Goal: Information Seeking & Learning: Find specific fact

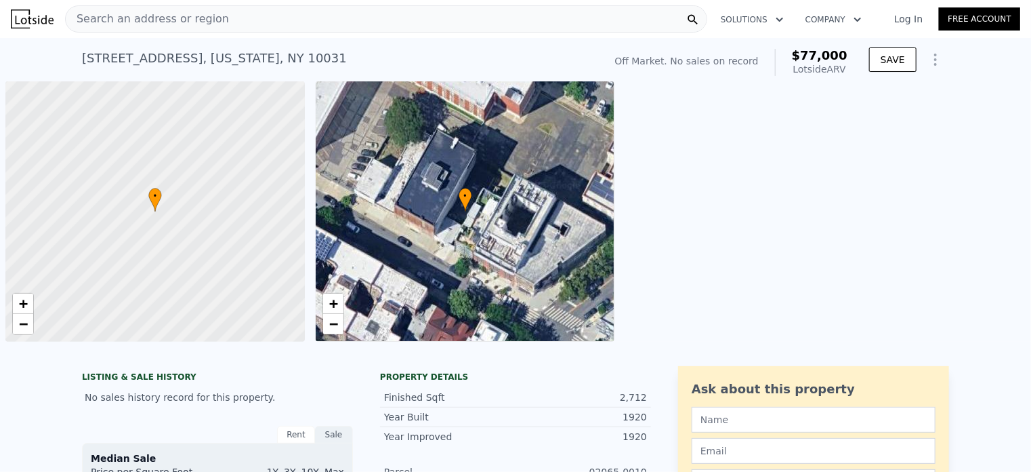
click at [241, 13] on div "Search an address or region" at bounding box center [386, 18] width 642 height 27
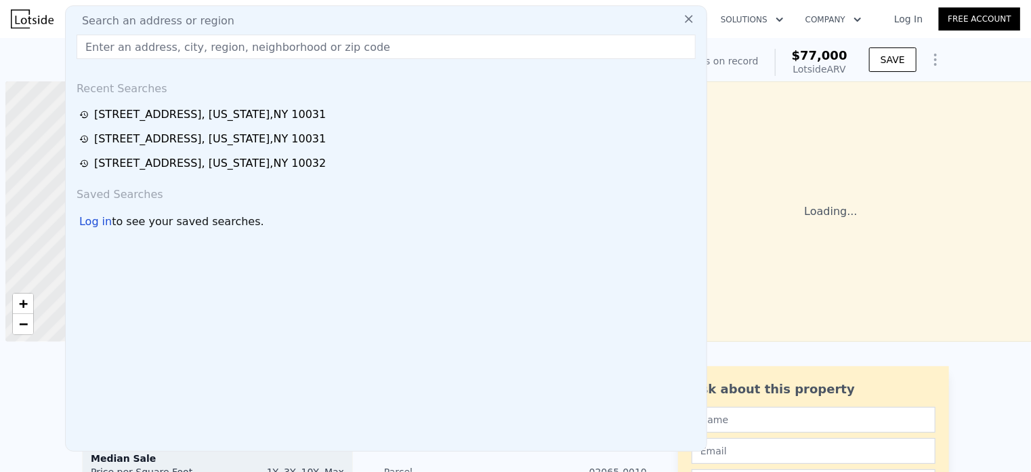
scroll to position [0, 5]
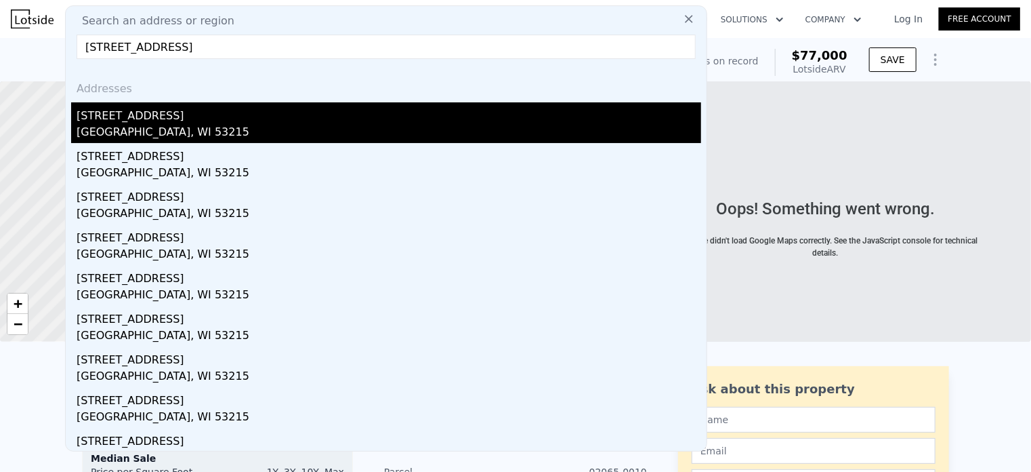
type input "[STREET_ADDRESS]"
click at [221, 130] on div "[GEOGRAPHIC_DATA], WI 53215" at bounding box center [389, 133] width 625 height 19
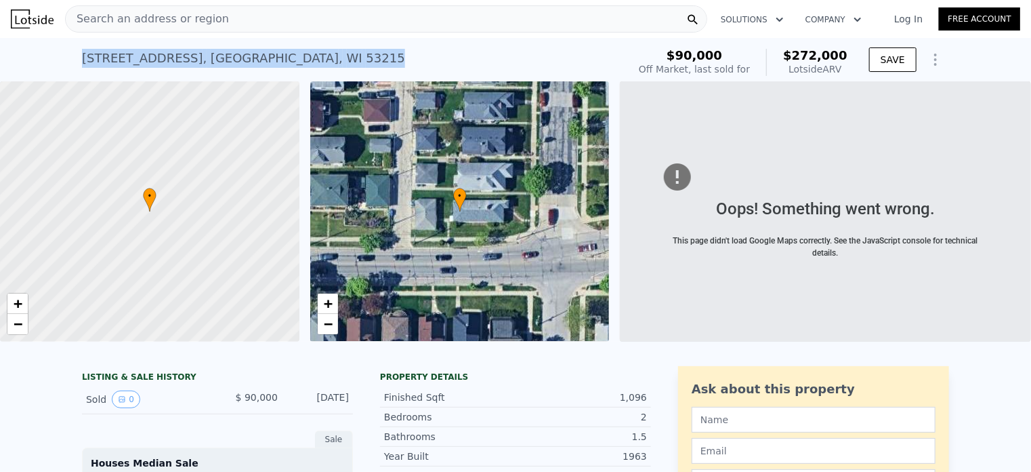
drag, startPoint x: 289, startPoint y: 56, endPoint x: 76, endPoint y: 72, distance: 213.4
click at [76, 72] on div "[STREET_ADDRESS] Sold [DATE] for $90k (~ARV $272k ) $90,000 Off Market, last so…" at bounding box center [515, 59] width 1031 height 43
copy div "[STREET_ADDRESS]"
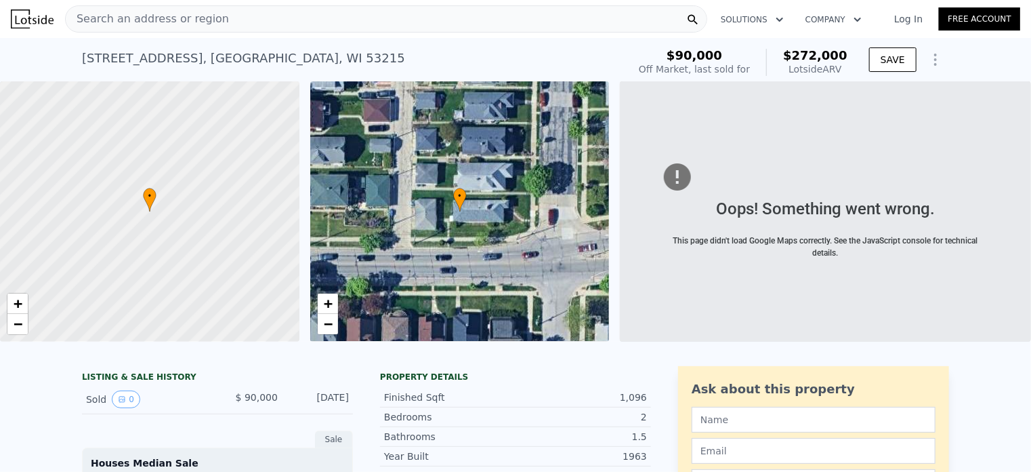
click at [262, 21] on div "Search an address or region" at bounding box center [386, 18] width 642 height 27
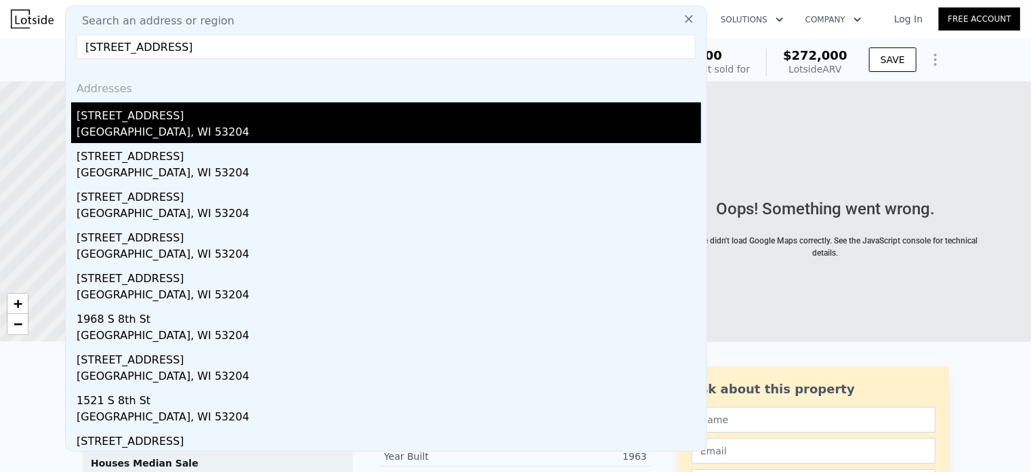
type input "[STREET_ADDRESS]"
click at [251, 117] on div "[STREET_ADDRESS]" at bounding box center [389, 113] width 625 height 22
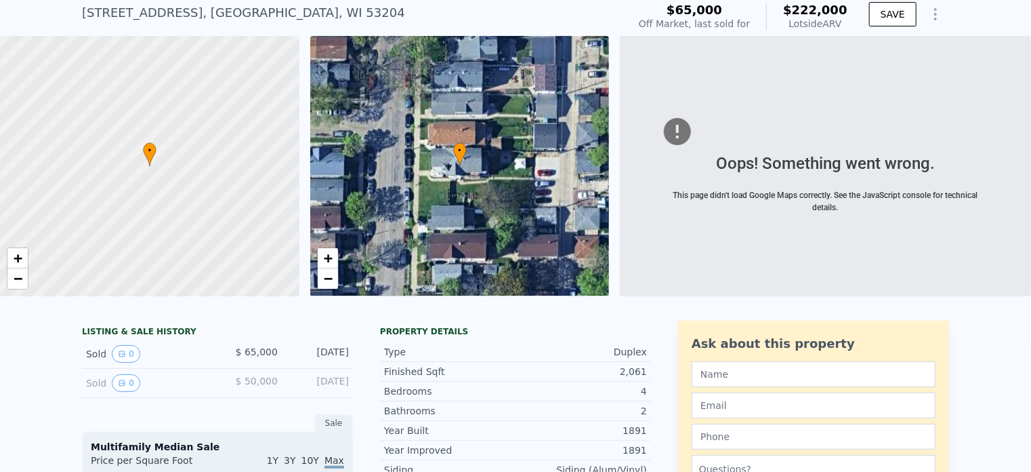
scroll to position [1, 0]
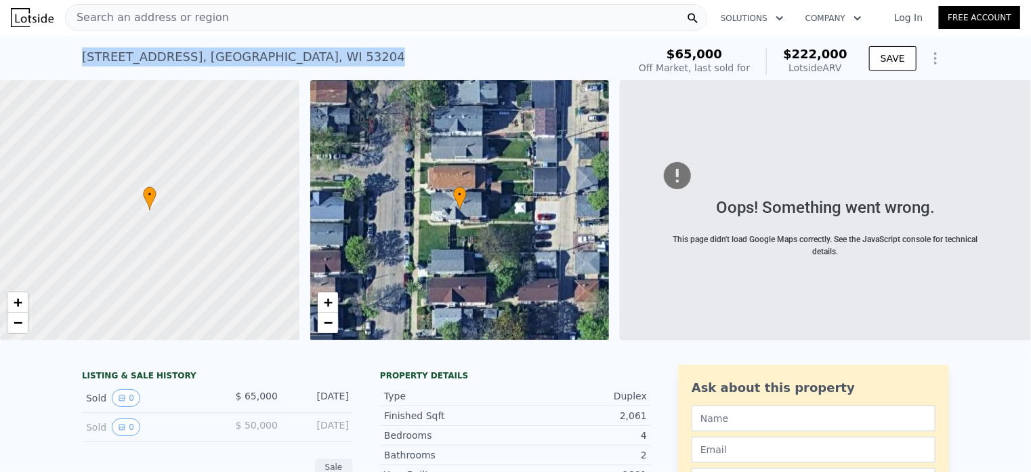
drag, startPoint x: 287, startPoint y: 56, endPoint x: 70, endPoint y: 63, distance: 216.2
click at [70, 63] on div "[STREET_ADDRESS] Sold [DATE] for $65k (~ARV $222k ) $65,000 Off Market, last so…" at bounding box center [515, 58] width 1031 height 43
copy div "[STREET_ADDRESS]"
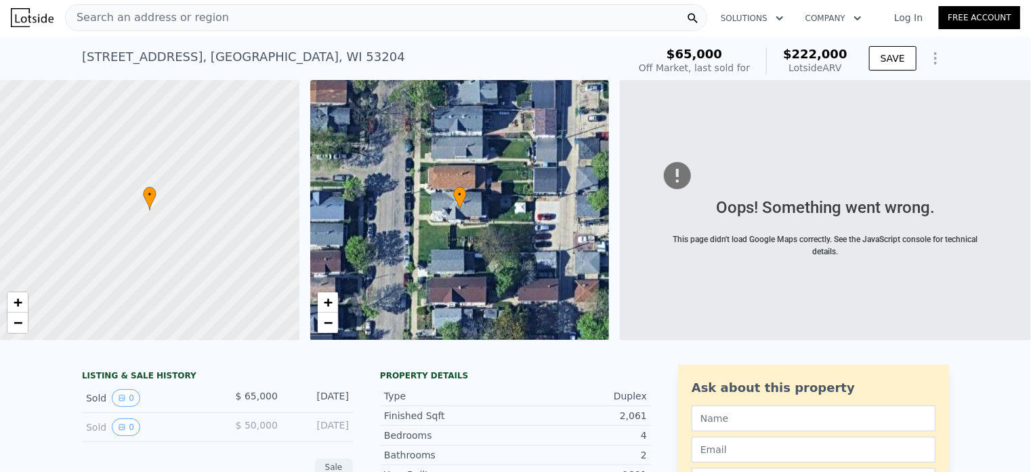
click at [219, 16] on div "Search an address or region" at bounding box center [386, 17] width 642 height 27
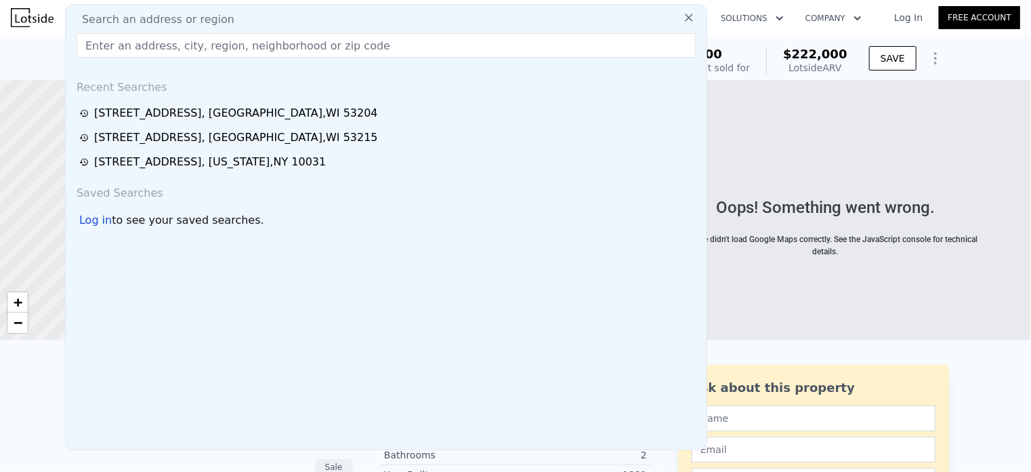
drag, startPoint x: 217, startPoint y: 49, endPoint x: 201, endPoint y: 39, distance: 19.4
type input "[STREET_ADDRESS]"
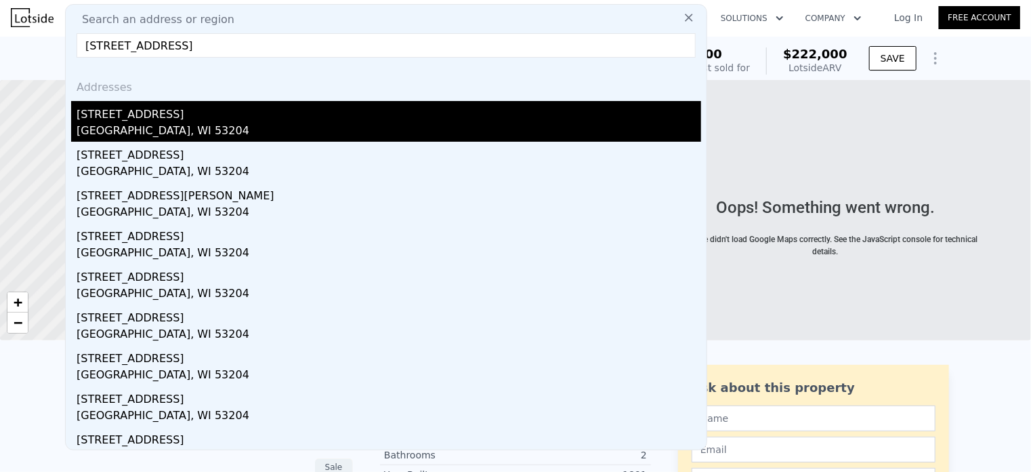
click at [263, 120] on div "[STREET_ADDRESS]" at bounding box center [389, 112] width 625 height 22
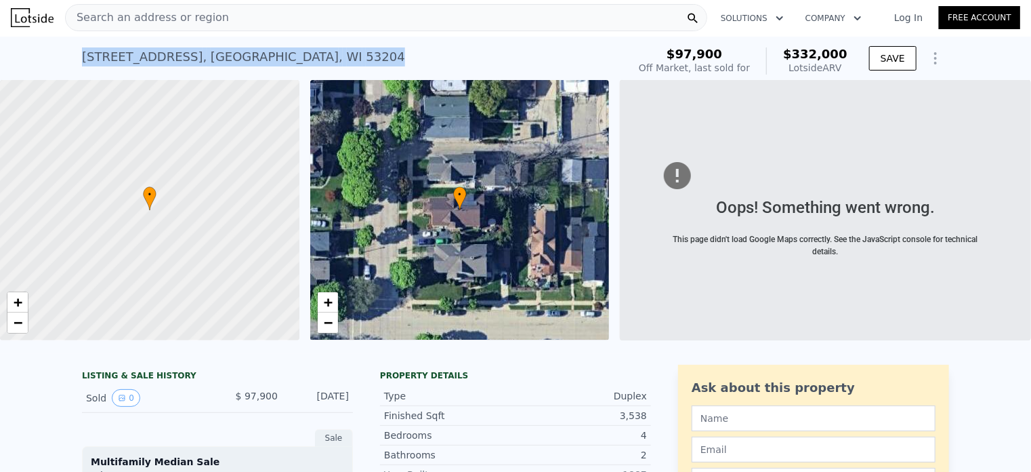
drag, startPoint x: 321, startPoint y: 56, endPoint x: 79, endPoint y: 54, distance: 242.6
click at [82, 54] on div "[STREET_ADDRESS] Sold [DATE] for $97,900 (~ARV $332k )" at bounding box center [352, 61] width 541 height 38
copy div "[STREET_ADDRESS]"
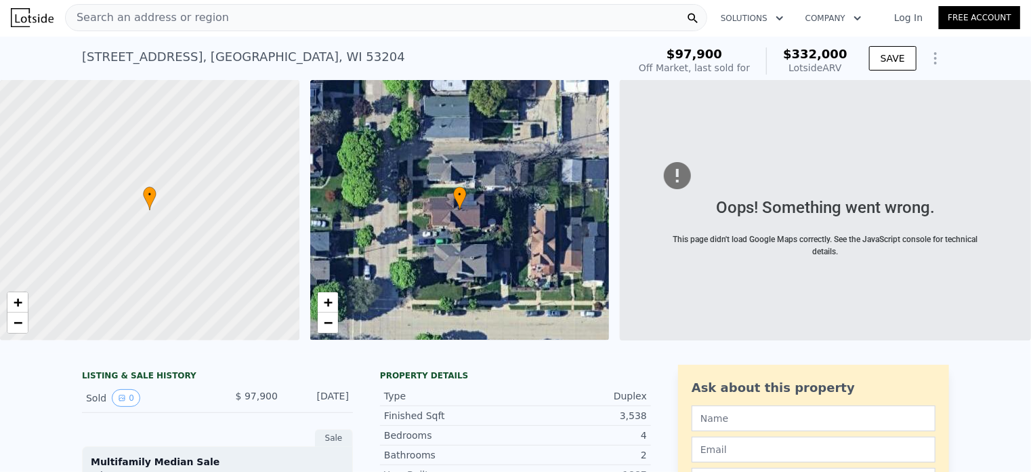
click at [225, 19] on div "Search an address or region" at bounding box center [386, 17] width 642 height 27
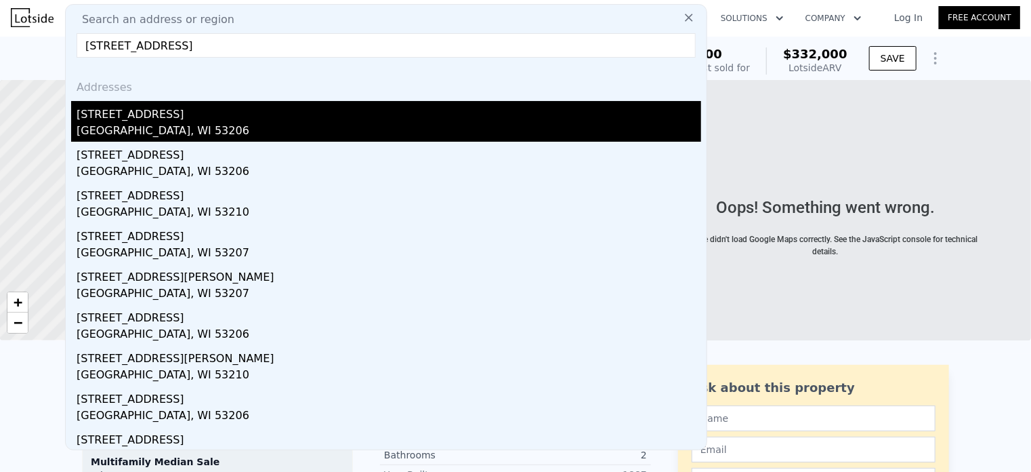
type input "[STREET_ADDRESS]"
click at [211, 124] on div "[GEOGRAPHIC_DATA], WI 53206" at bounding box center [389, 132] width 625 height 19
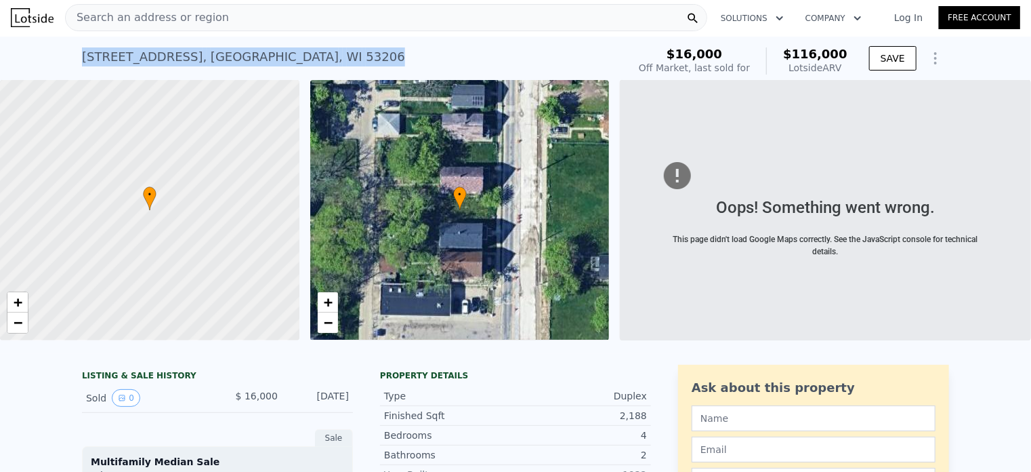
drag, startPoint x: 335, startPoint y: 54, endPoint x: 76, endPoint y: 64, distance: 259.7
click at [76, 64] on div "[STREET_ADDRESS] Sold [DATE] for $16k (~ARV $116k ) $16,000 Off Market, last so…" at bounding box center [515, 58] width 1031 height 43
copy div "[STREET_ADDRESS]"
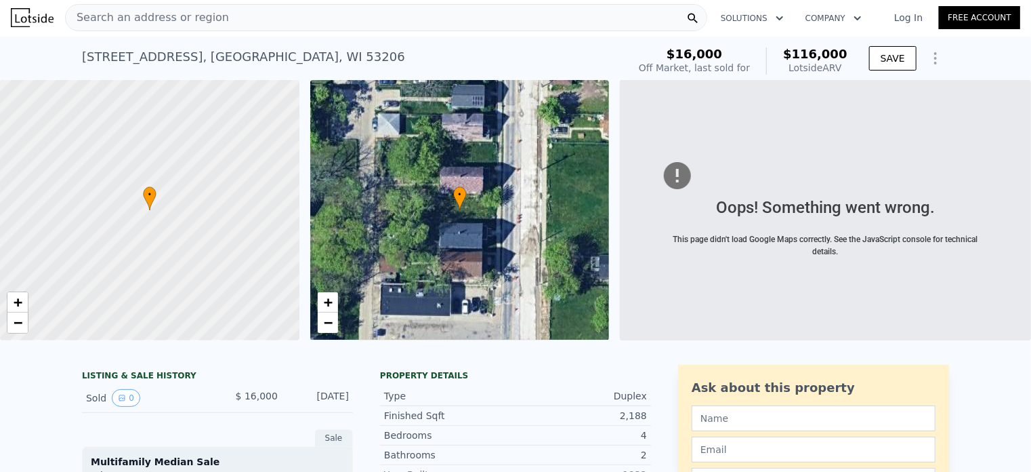
click at [226, 18] on div "Search an address or region" at bounding box center [386, 17] width 642 height 27
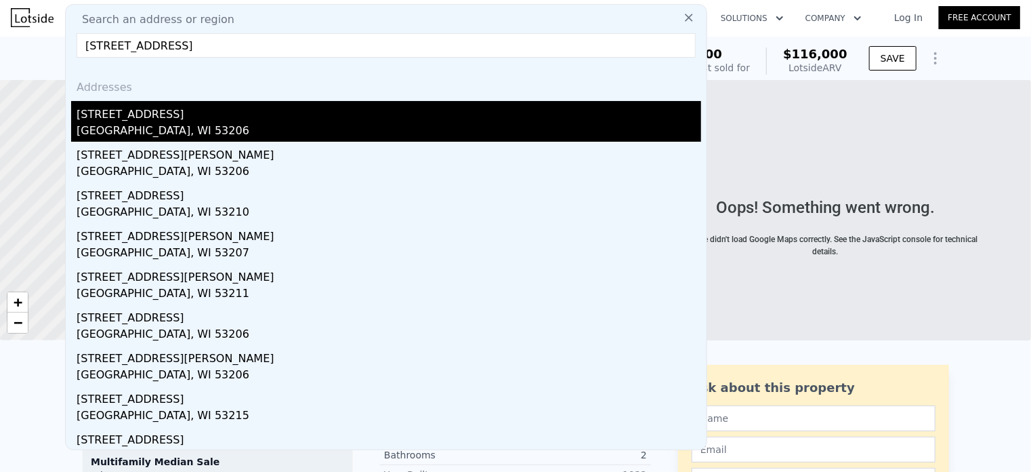
type input "[STREET_ADDRESS]"
click at [229, 117] on div "[STREET_ADDRESS]" at bounding box center [389, 112] width 625 height 22
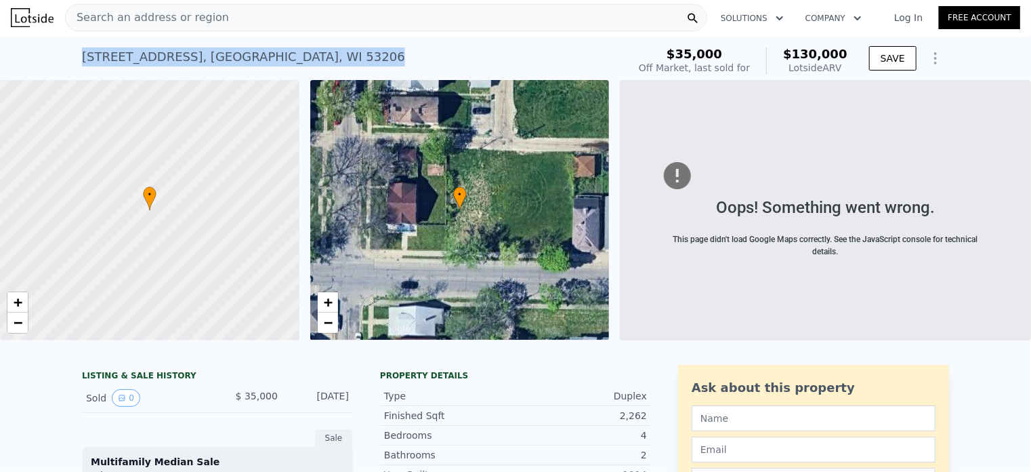
drag, startPoint x: 358, startPoint y: 59, endPoint x: 74, endPoint y: 56, distance: 283.9
click at [74, 56] on div "[STREET_ADDRESS] Sold [DATE] for $35k (~ARV $130k ) $35,000 Off Market, last so…" at bounding box center [515, 58] width 1031 height 43
copy div "[STREET_ADDRESS]"
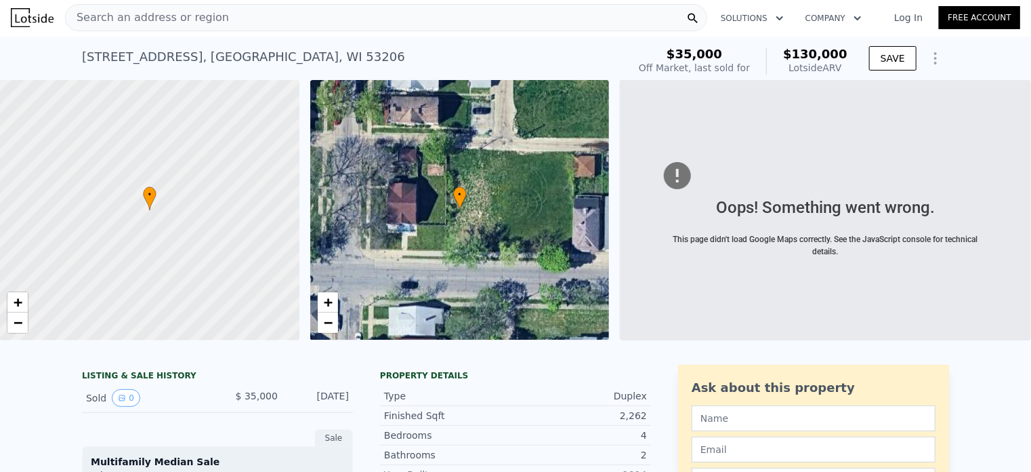
click at [244, 16] on div "Search an address or region" at bounding box center [386, 17] width 642 height 27
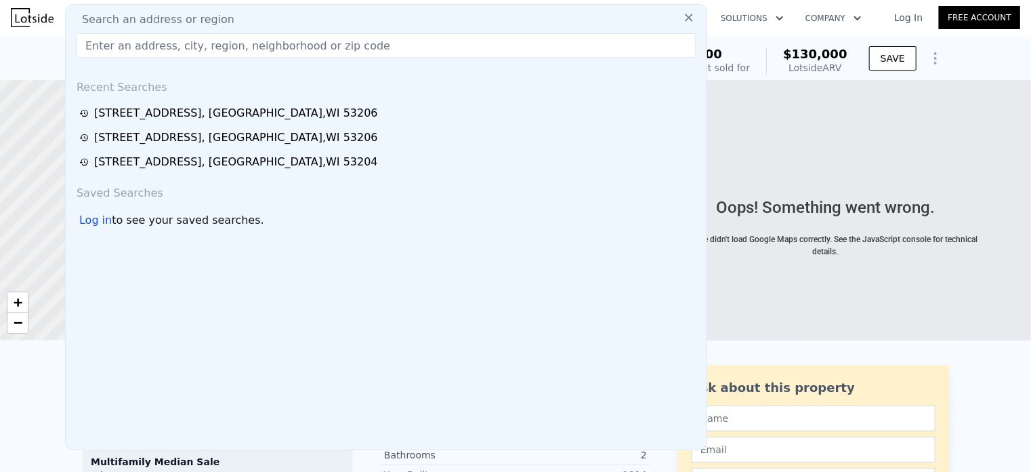
drag, startPoint x: 244, startPoint y: 16, endPoint x: 211, endPoint y: 45, distance: 43.7
paste input "[STREET_ADDRESS]"
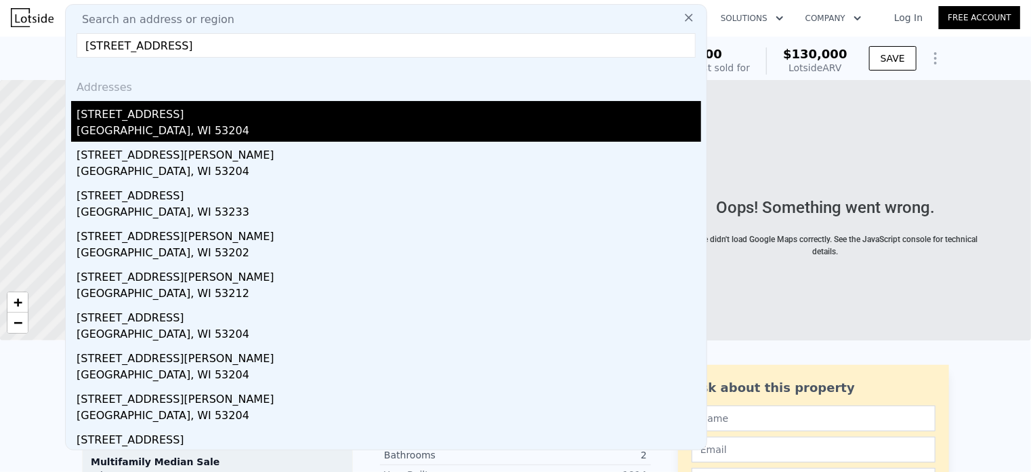
type input "[STREET_ADDRESS]"
click at [235, 115] on div "[STREET_ADDRESS]" at bounding box center [389, 112] width 625 height 22
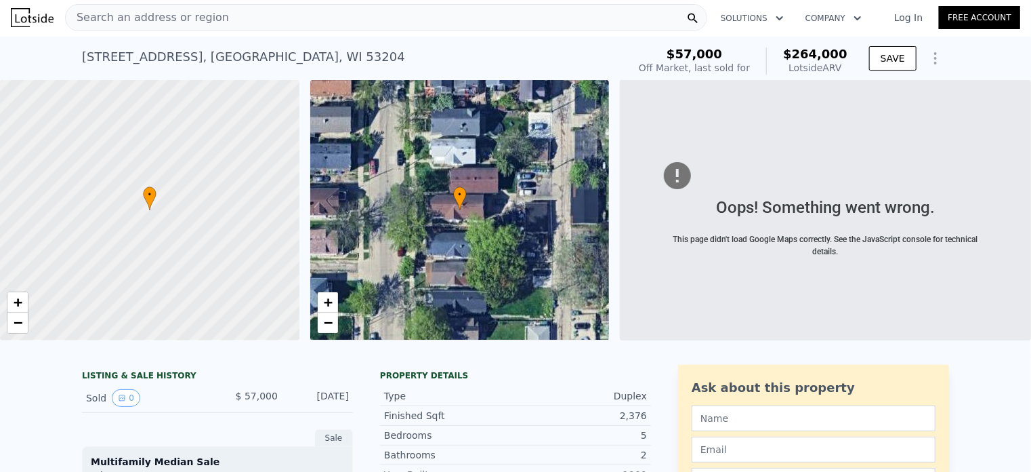
click at [239, 20] on div "Search an address or region" at bounding box center [386, 17] width 642 height 27
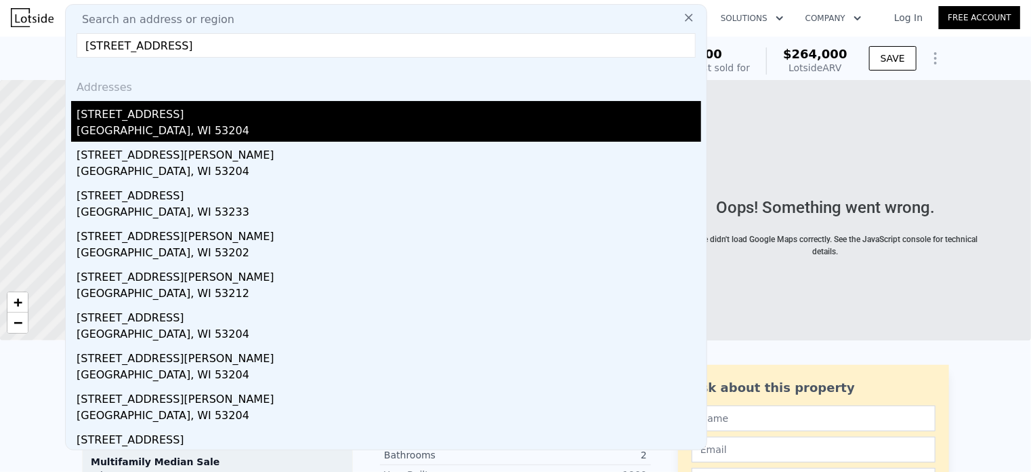
type input "[STREET_ADDRESS]"
click at [316, 121] on div "[STREET_ADDRESS]" at bounding box center [389, 112] width 625 height 22
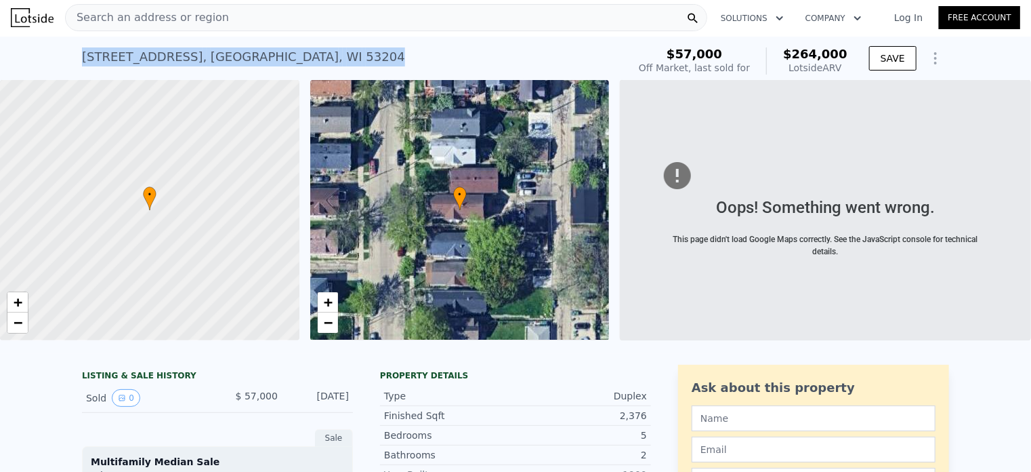
drag, startPoint x: 333, startPoint y: 54, endPoint x: 75, endPoint y: 62, distance: 258.9
click at [75, 62] on div "[STREET_ADDRESS] Sold [DATE] for $57k (~ARV $264k ) $57,000 Off Market, last so…" at bounding box center [515, 58] width 1031 height 43
drag, startPoint x: 92, startPoint y: 49, endPoint x: 86, endPoint y: 55, distance: 8.6
copy div "[STREET_ADDRESS]"
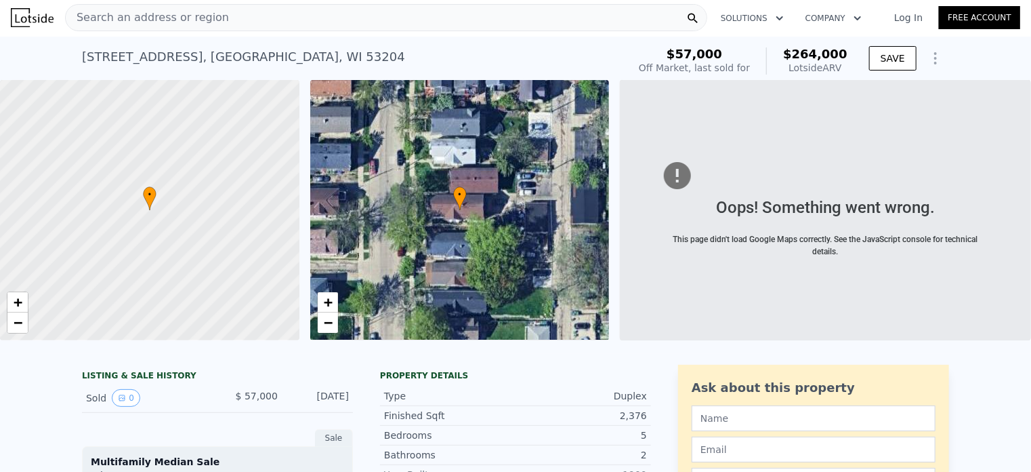
click at [266, 23] on div "Search an address or region" at bounding box center [386, 17] width 642 height 27
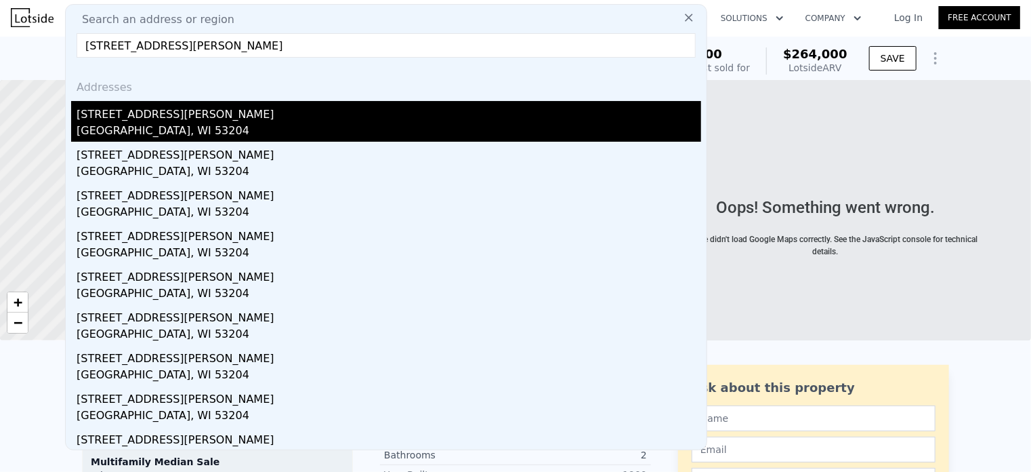
type input "[STREET_ADDRESS][PERSON_NAME]"
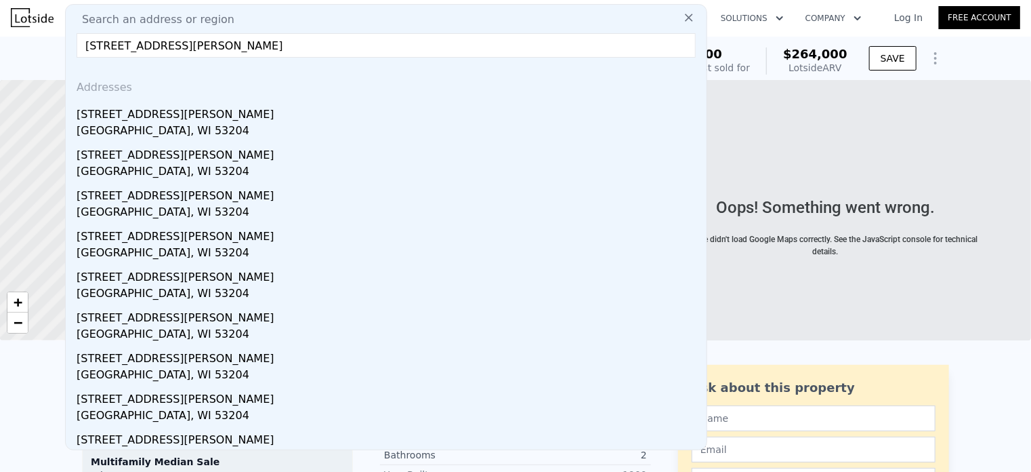
click at [274, 131] on div "[GEOGRAPHIC_DATA], WI 53204" at bounding box center [389, 132] width 625 height 19
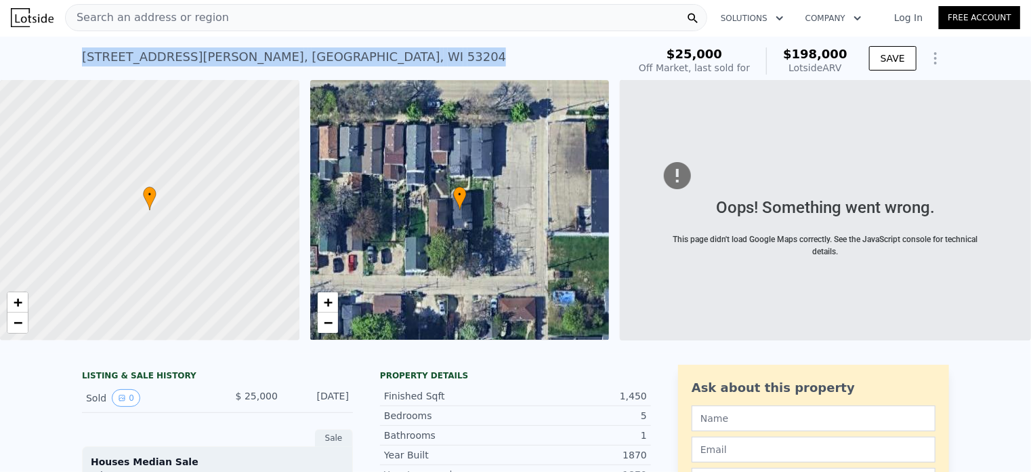
drag, startPoint x: 266, startPoint y: 62, endPoint x: 73, endPoint y: 72, distance: 192.7
click at [73, 72] on div "[STREET_ADDRESS][PERSON_NAME] Sold [DATE] for $25k (~ARV $198k ) $25,000 Off Ma…" at bounding box center [515, 58] width 1031 height 43
copy div "[STREET_ADDRESS][PERSON_NAME]"
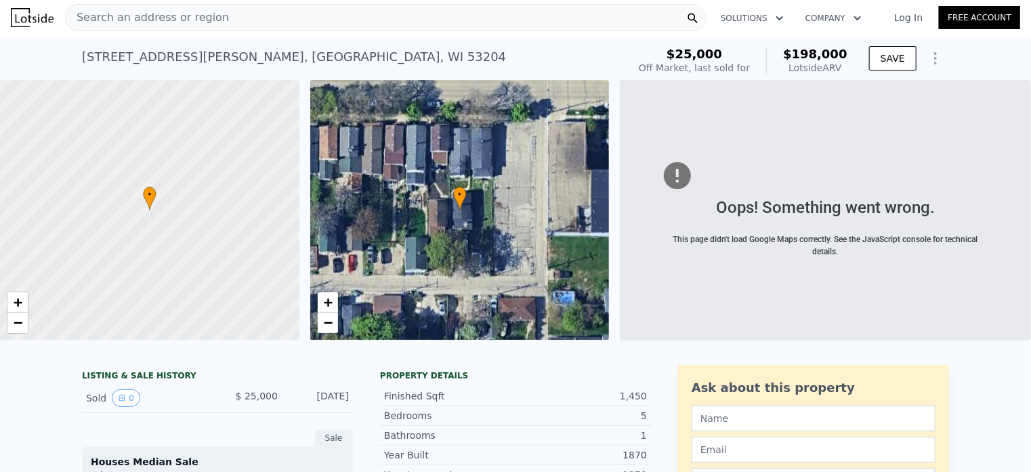
click at [243, 18] on div "Search an address or region" at bounding box center [386, 17] width 642 height 27
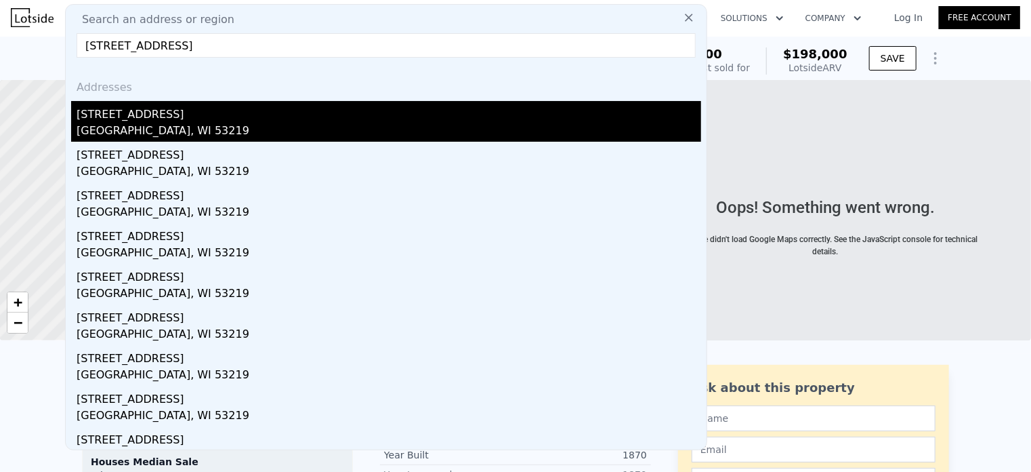
type input "[STREET_ADDRESS]"
click at [294, 116] on div "[STREET_ADDRESS]" at bounding box center [389, 112] width 625 height 22
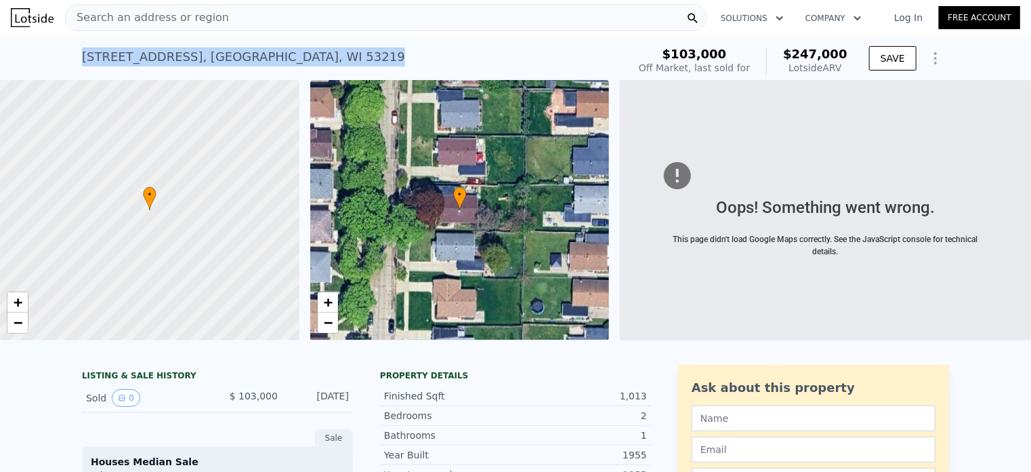
drag, startPoint x: 289, startPoint y: 55, endPoint x: 77, endPoint y: 56, distance: 211.4
click at [82, 56] on div "[STREET_ADDRESS] Sold [DATE] for $103k (~ARV $247k )" at bounding box center [352, 61] width 541 height 38
